Goal: Task Accomplishment & Management: Use online tool/utility

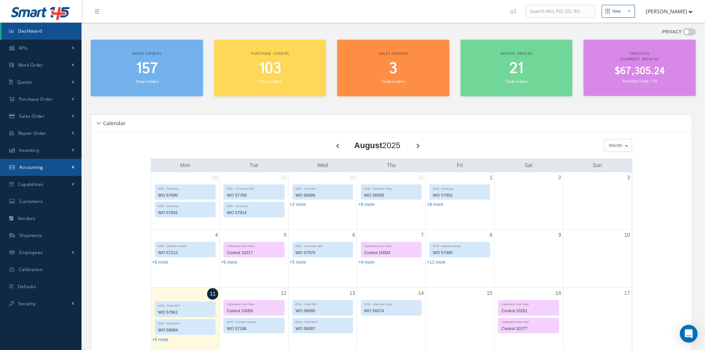
click at [30, 168] on span "Accounting" at bounding box center [31, 167] width 24 height 6
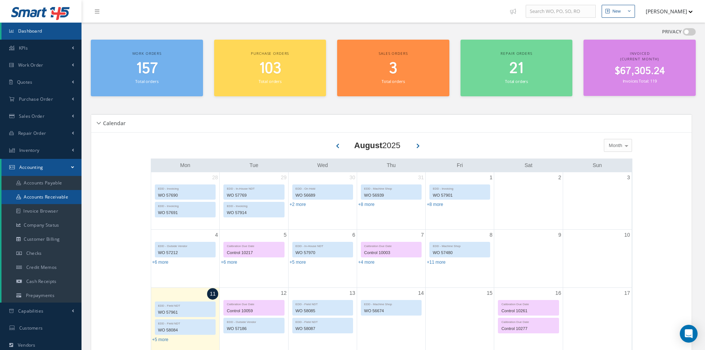
click at [20, 196] on icon at bounding box center [18, 197] width 4 height 4
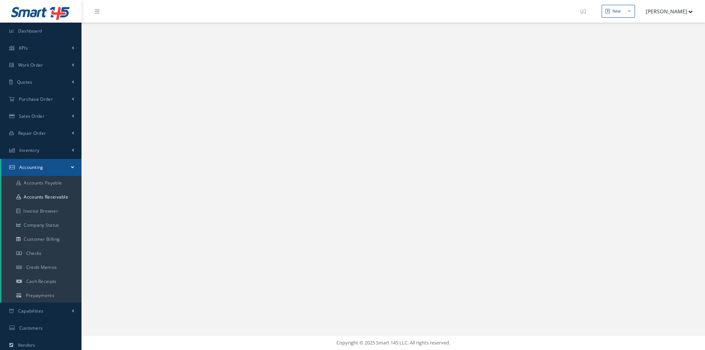
select select "25"
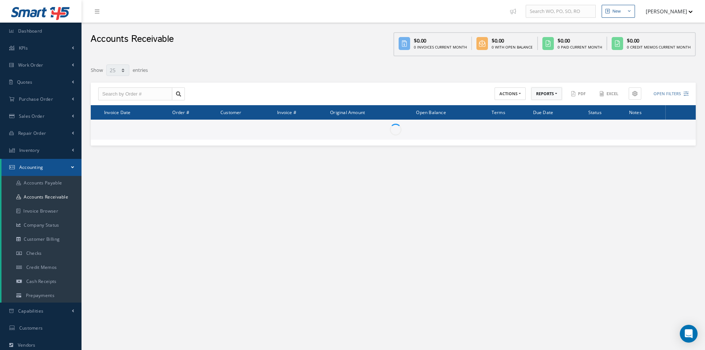
click at [543, 96] on button "REPORTS" at bounding box center [546, 93] width 31 height 13
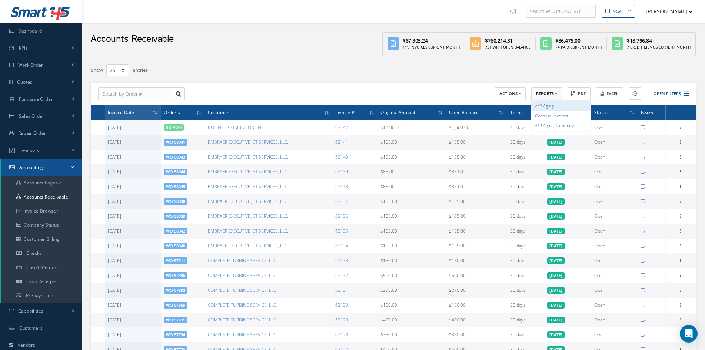
click at [544, 104] on link "A/R Aging" at bounding box center [560, 106] width 59 height 10
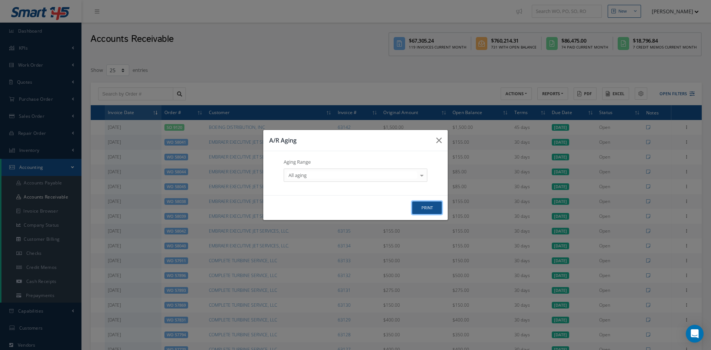
click at [0, 0] on button "print" at bounding box center [0, 0] width 0 height 0
